Goal: Check status: Check status

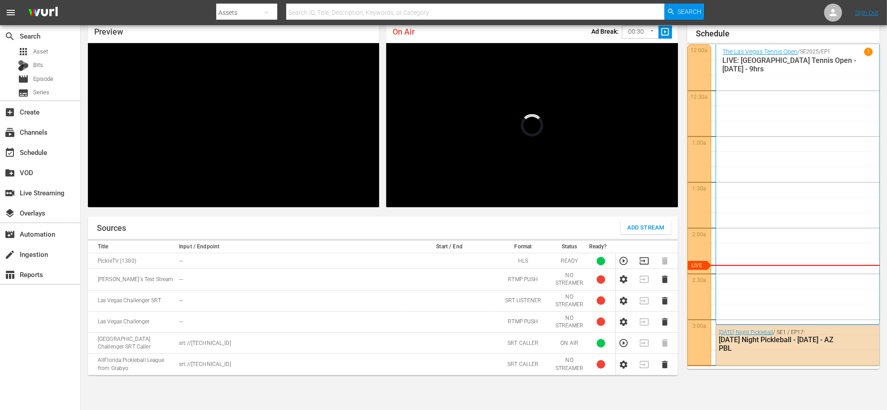
scroll to position [60, 0]
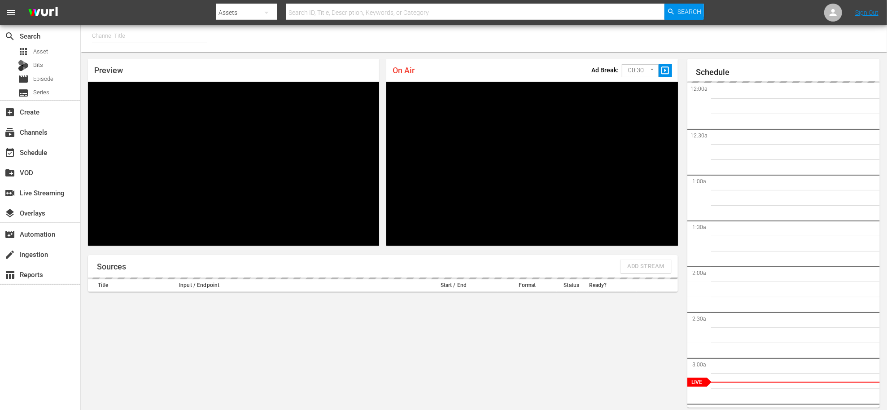
type input "PickleTV (1380)"
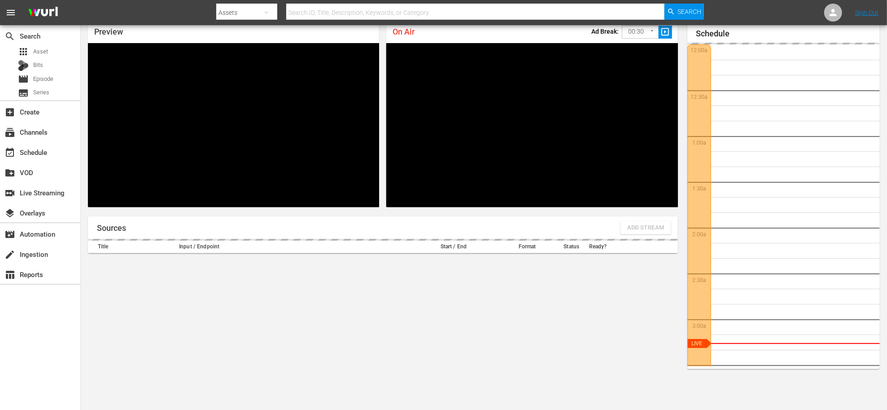
scroll to position [138, 0]
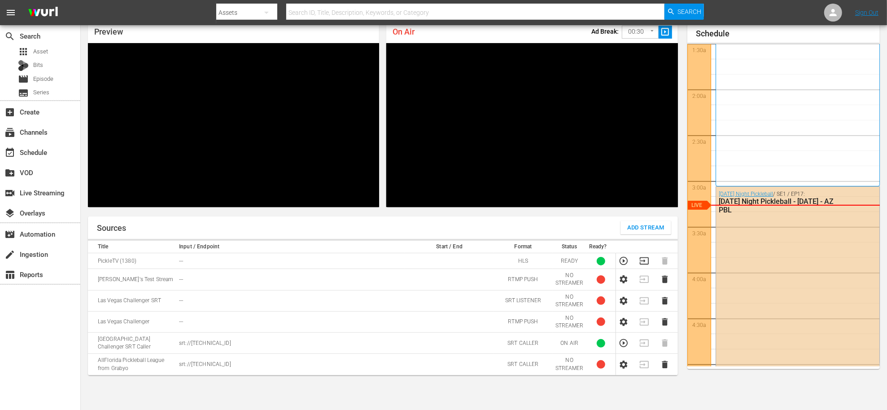
drag, startPoint x: 625, startPoint y: 261, endPoint x: 617, endPoint y: 240, distance: 22.8
click at [617, 241] on table "Title Input / Endpoint Start / End Format Status Ready? PickleTV (1380) --- HLS…" at bounding box center [383, 308] width 590 height 135
click at [622, 343] on icon "button" at bounding box center [624, 343] width 10 height 10
click at [643, 259] on icon "button" at bounding box center [645, 261] width 10 height 10
click at [626, 260] on icon "button" at bounding box center [624, 261] width 10 height 10
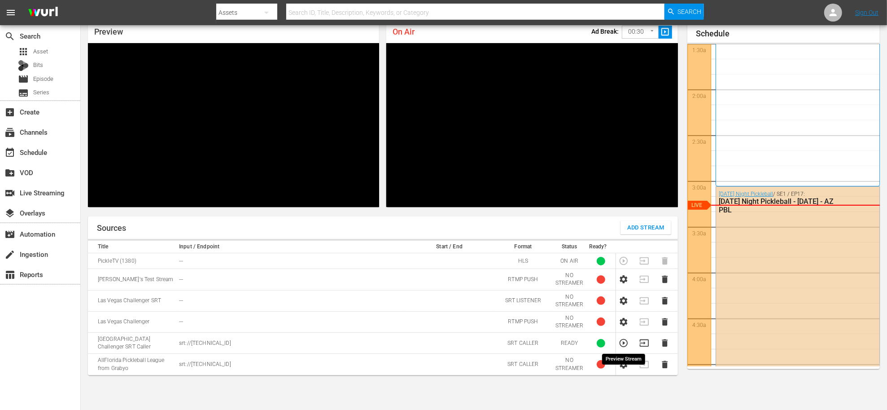
click at [624, 342] on icon "button" at bounding box center [624, 343] width 10 height 10
